Goal: Task Accomplishment & Management: Manage account settings

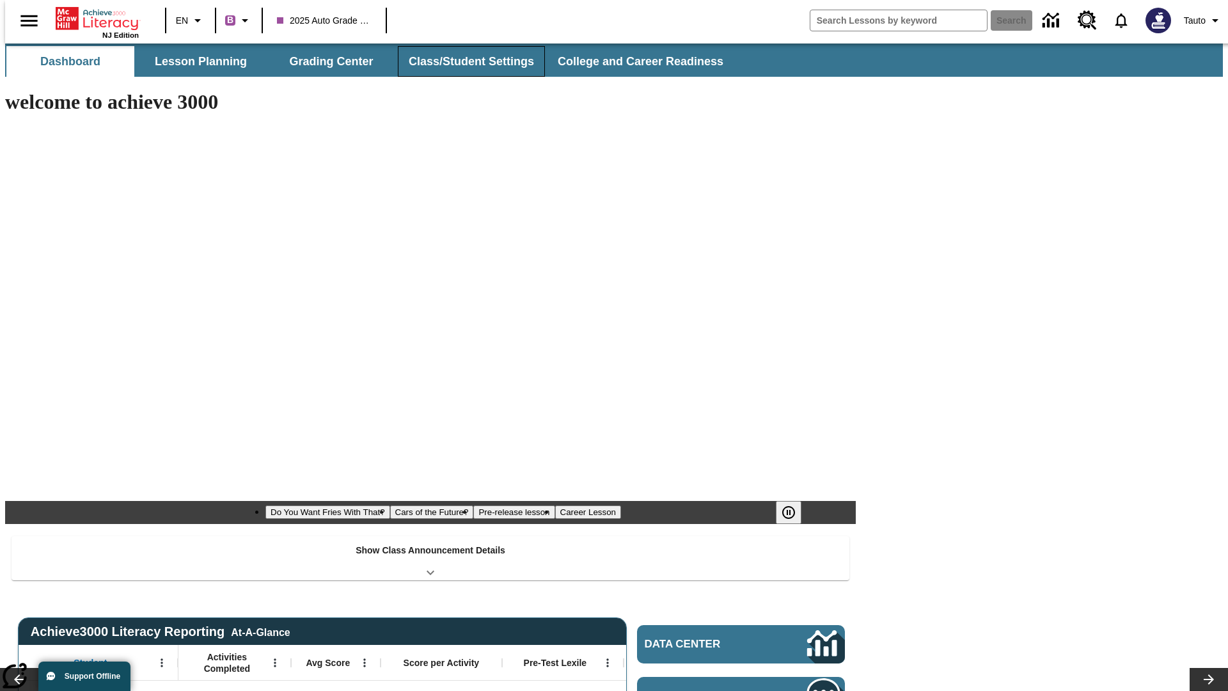
click at [464, 61] on button "Class/Student Settings" at bounding box center [471, 61] width 147 height 31
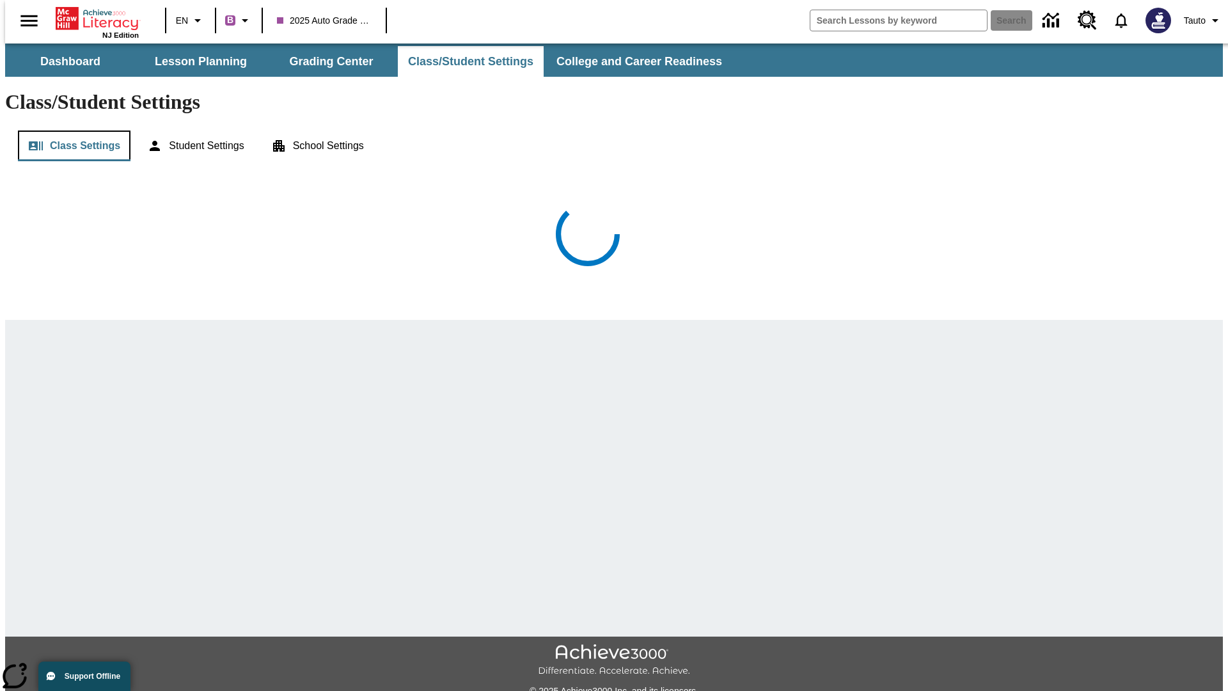
click at [69, 130] on button "Class Settings" at bounding box center [74, 145] width 113 height 31
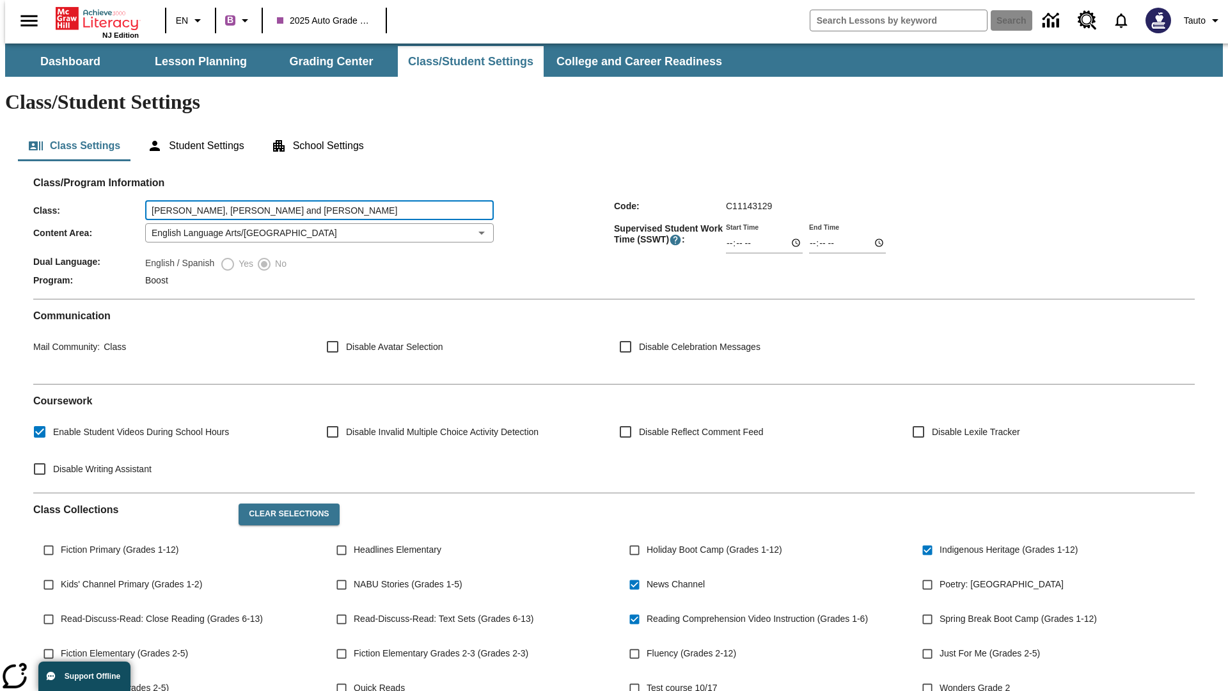
type input "Cole, Hackett and Homenick"
type input "06:00"
type input "06:01"
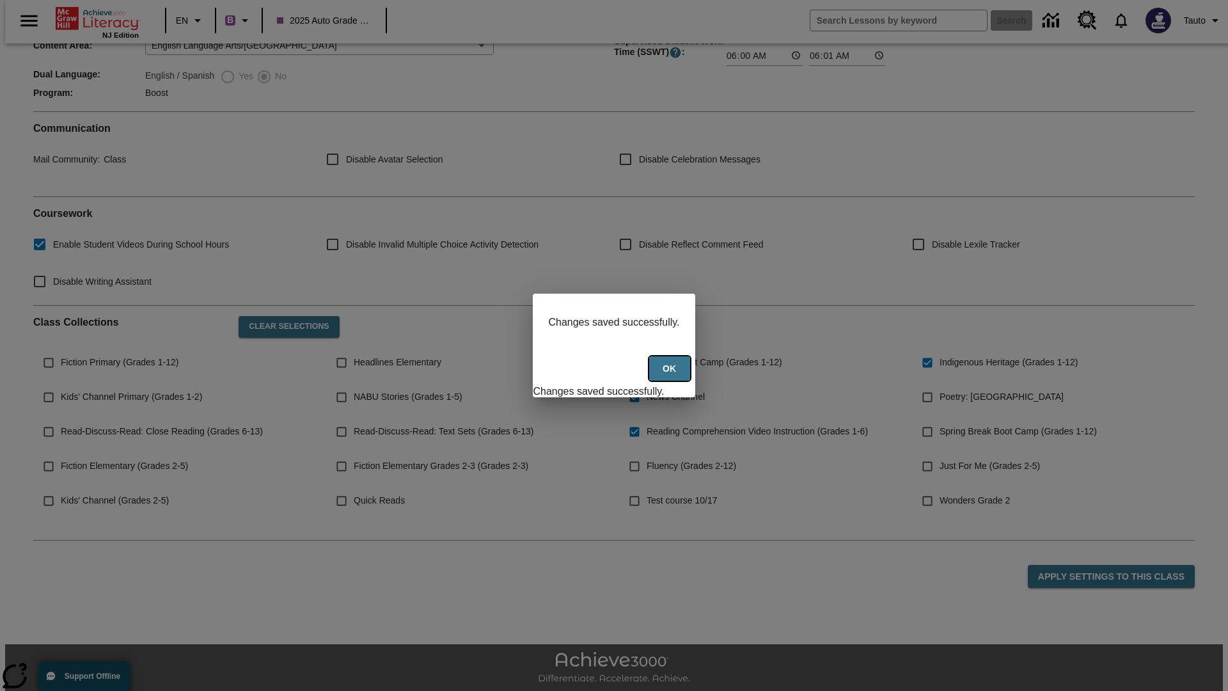
click at [671, 375] on button "Ok" at bounding box center [669, 368] width 41 height 25
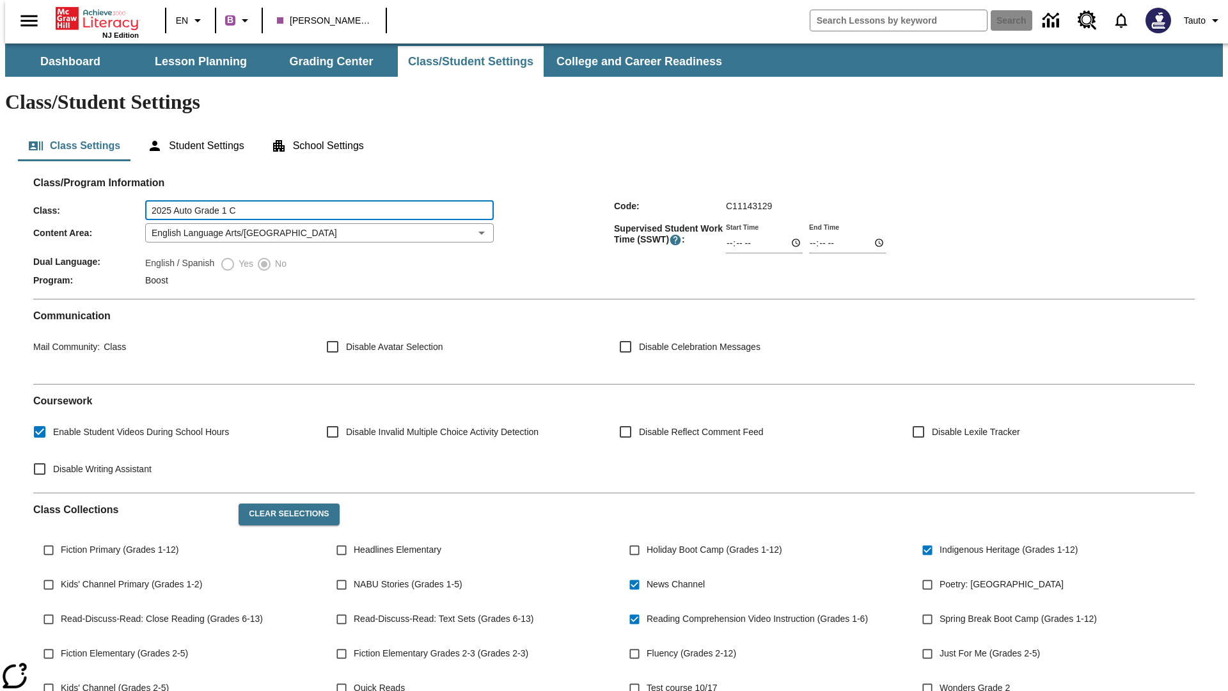
type input "2025 Auto Grade 1 C"
type input "06:00"
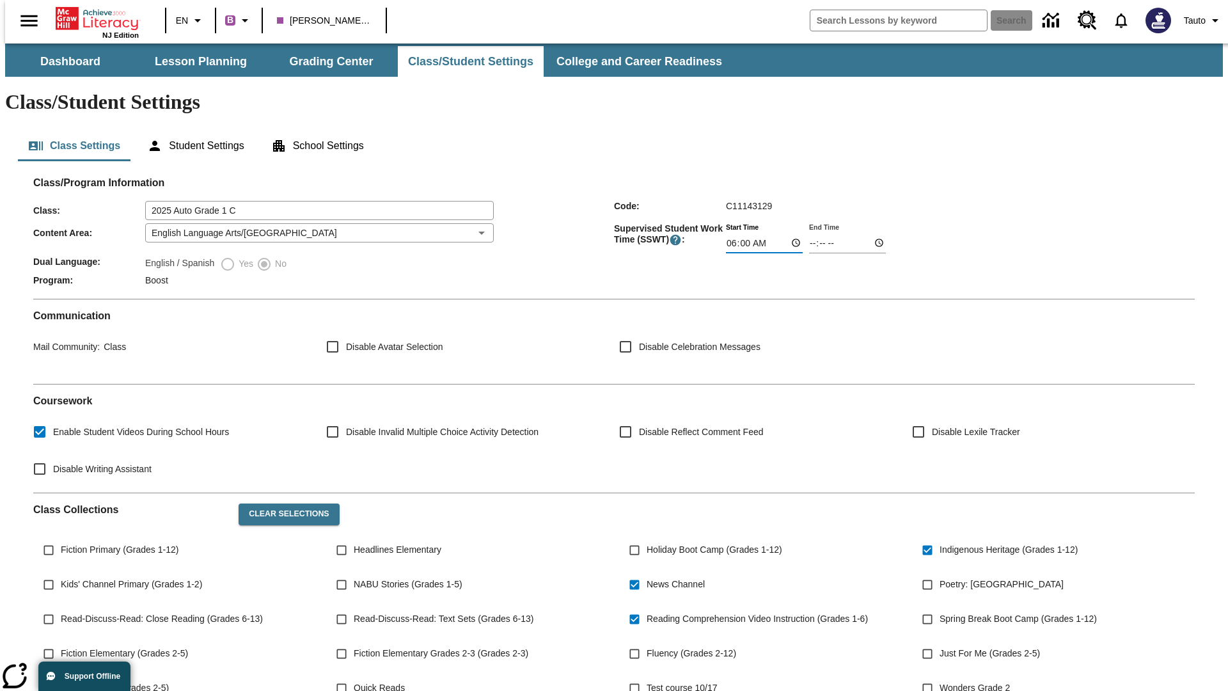
type input "06:01"
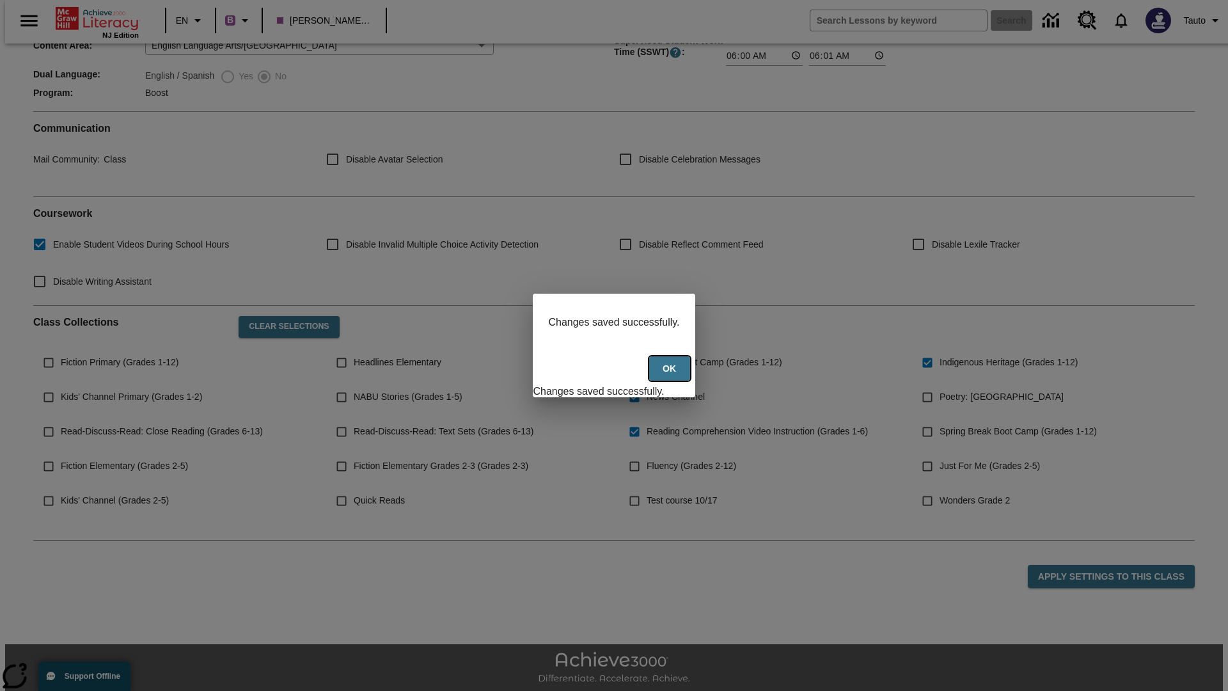
click at [671, 375] on button "Ok" at bounding box center [669, 368] width 41 height 25
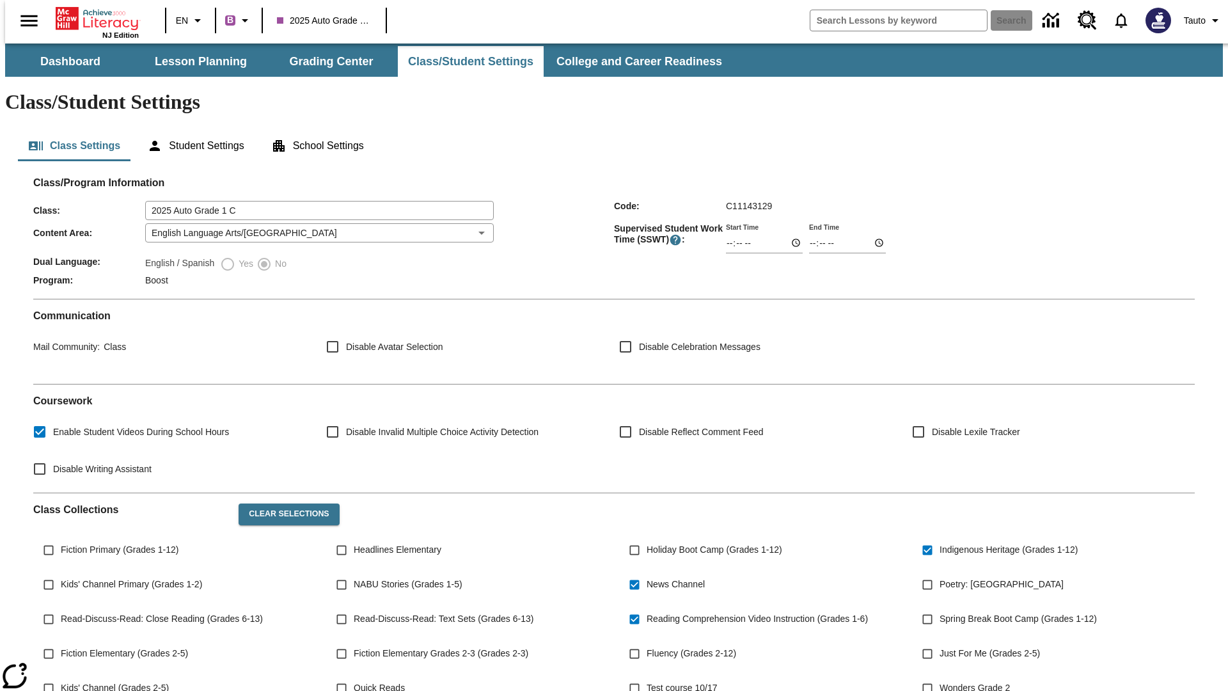
scroll to position [186, 0]
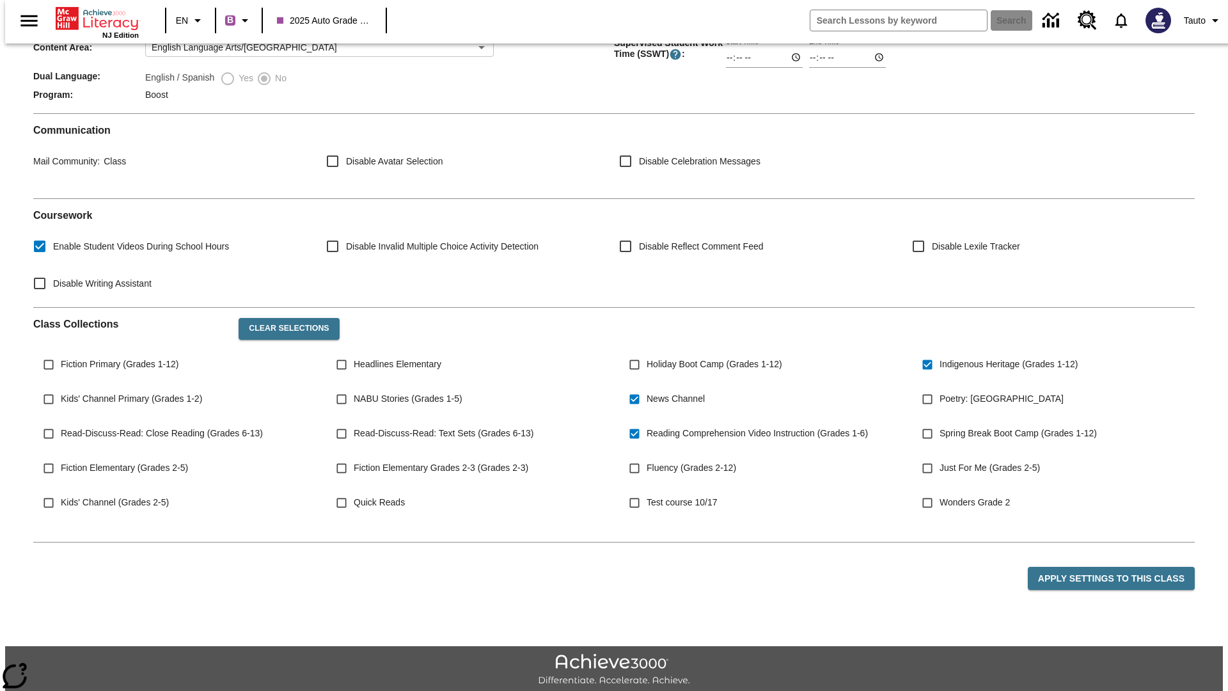
click at [315, 195] on body "Skip to main content NJ Edition EN B 2025 Auto Grade 1 C Search Tauto Dashboard…" at bounding box center [614, 293] width 1218 height 871
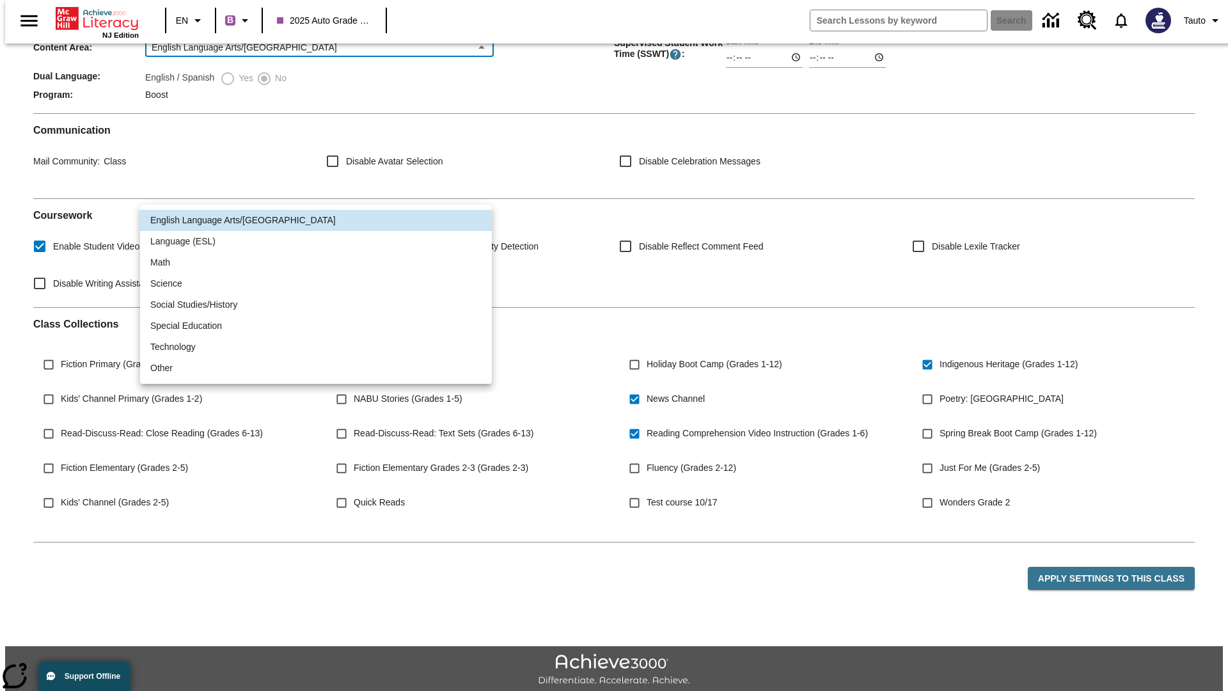
scroll to position [0, 0]
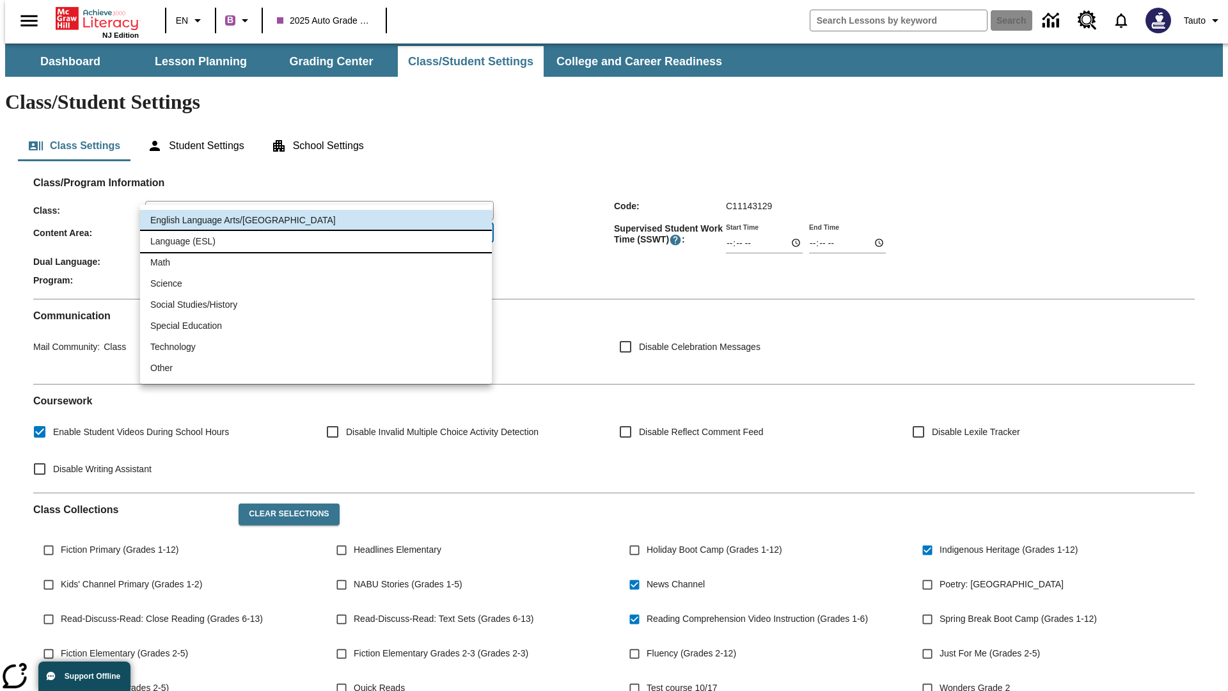
click at [316, 241] on li "Language (ESL)" at bounding box center [316, 241] width 352 height 21
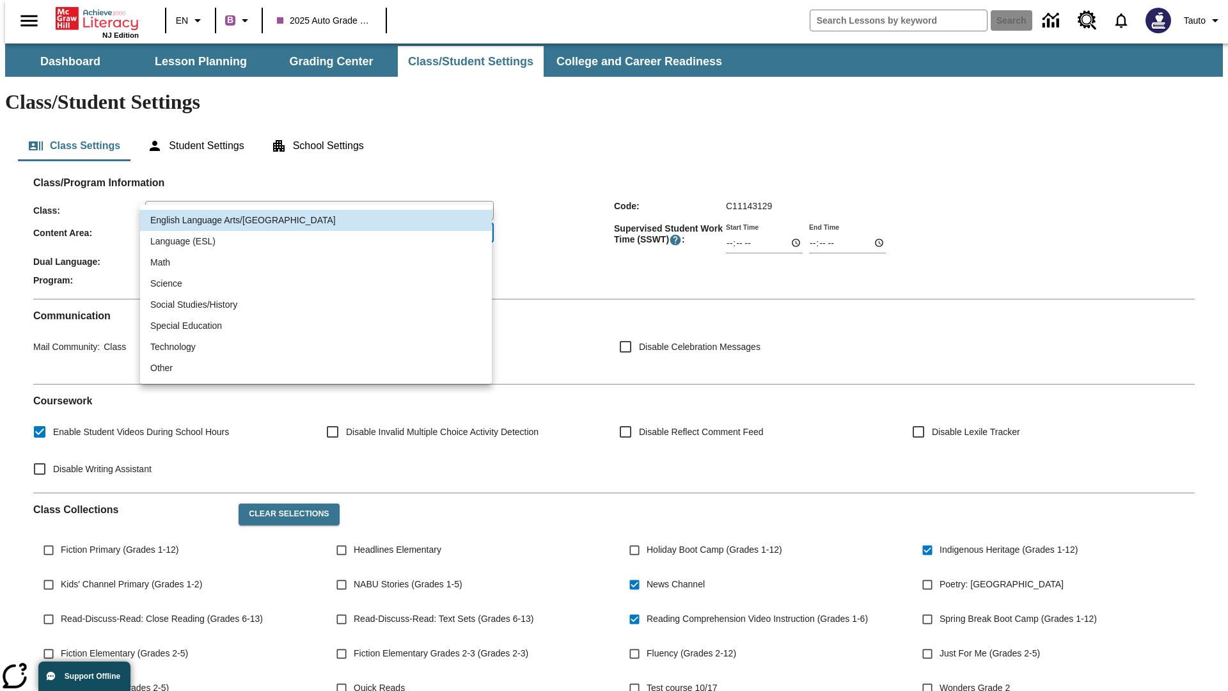
type input "2"
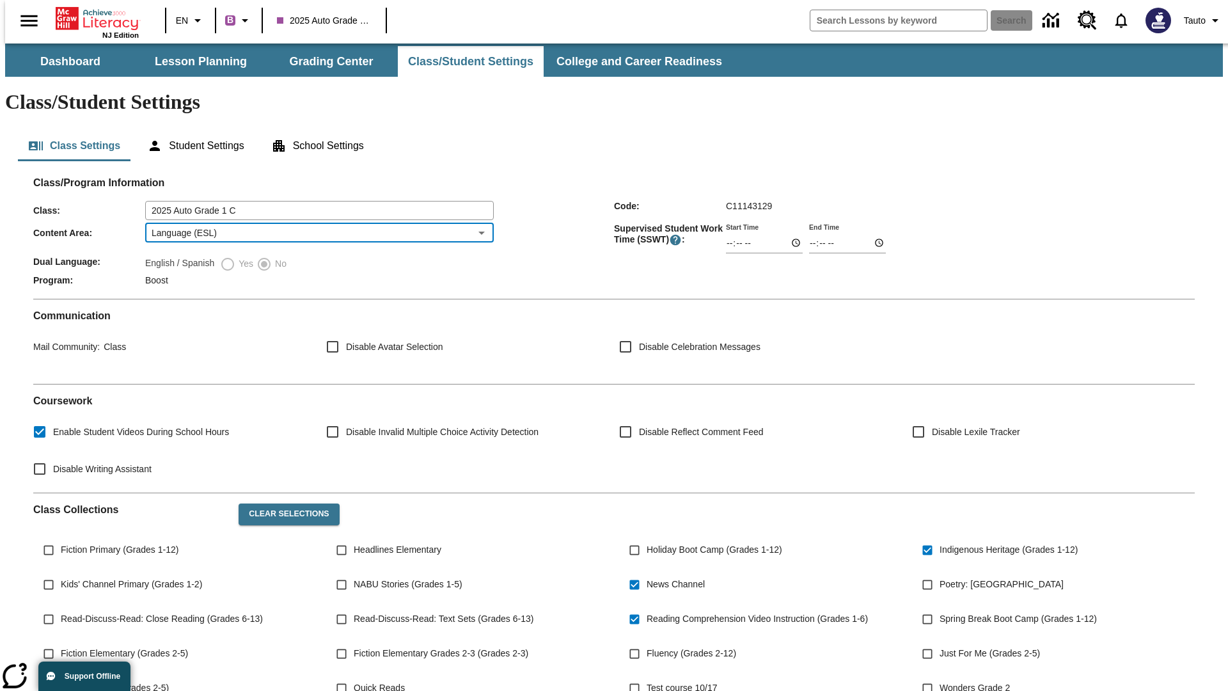
scroll to position [187, 0]
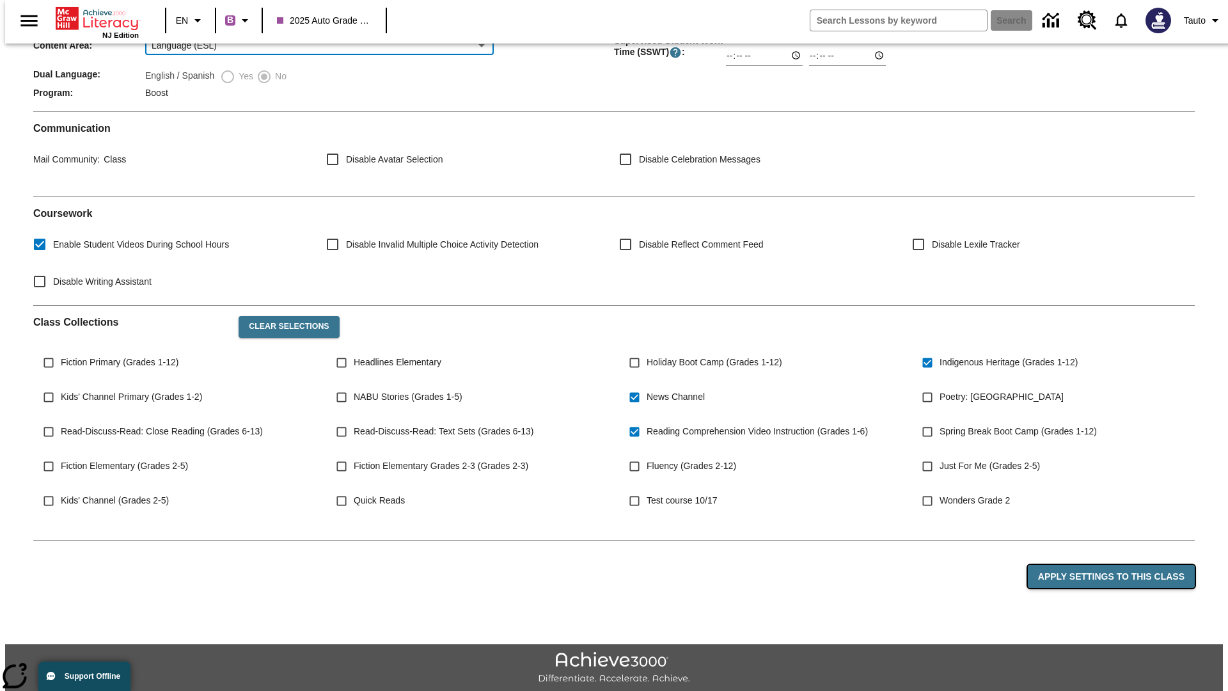
click at [1119, 565] on button "Apply Settings to this Class" at bounding box center [1111, 577] width 167 height 24
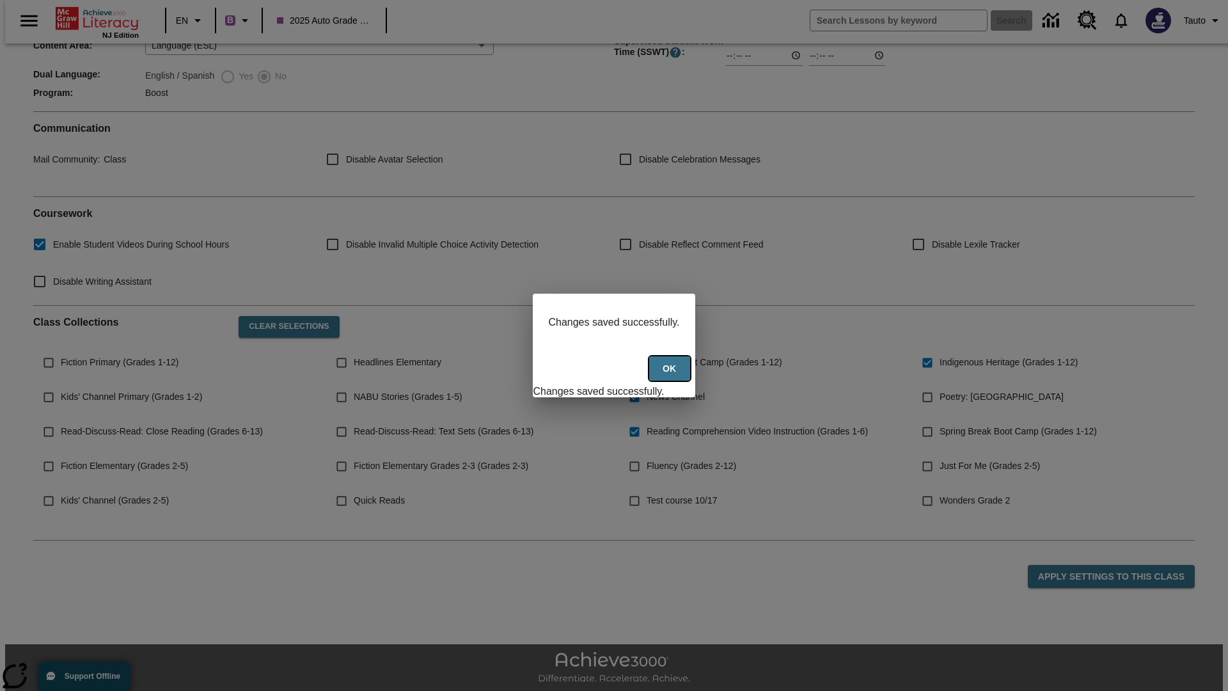
click at [671, 375] on button "Ok" at bounding box center [669, 368] width 41 height 25
